Goal: Task Accomplishment & Management: Manage account settings

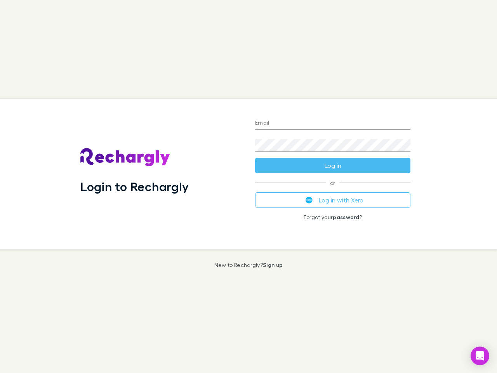
click at [248, 186] on div "Login to Rechargly" at bounding box center [161, 174] width 175 height 151
click at [333, 123] on input "Email" at bounding box center [332, 123] width 155 height 12
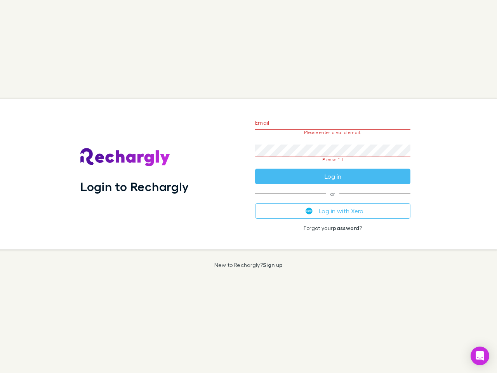
click at [333, 165] on form "Email Please enter a valid email. Password Please fill Log in" at bounding box center [332, 147] width 155 height 73
click at [333, 200] on div "Email Please enter a valid email. Password Please fill Log in or Log in with Xe…" at bounding box center [333, 174] width 168 height 151
click at [480, 355] on icon "Open Intercom Messenger" at bounding box center [480, 355] width 8 height 9
